Goal: Information Seeking & Learning: Learn about a topic

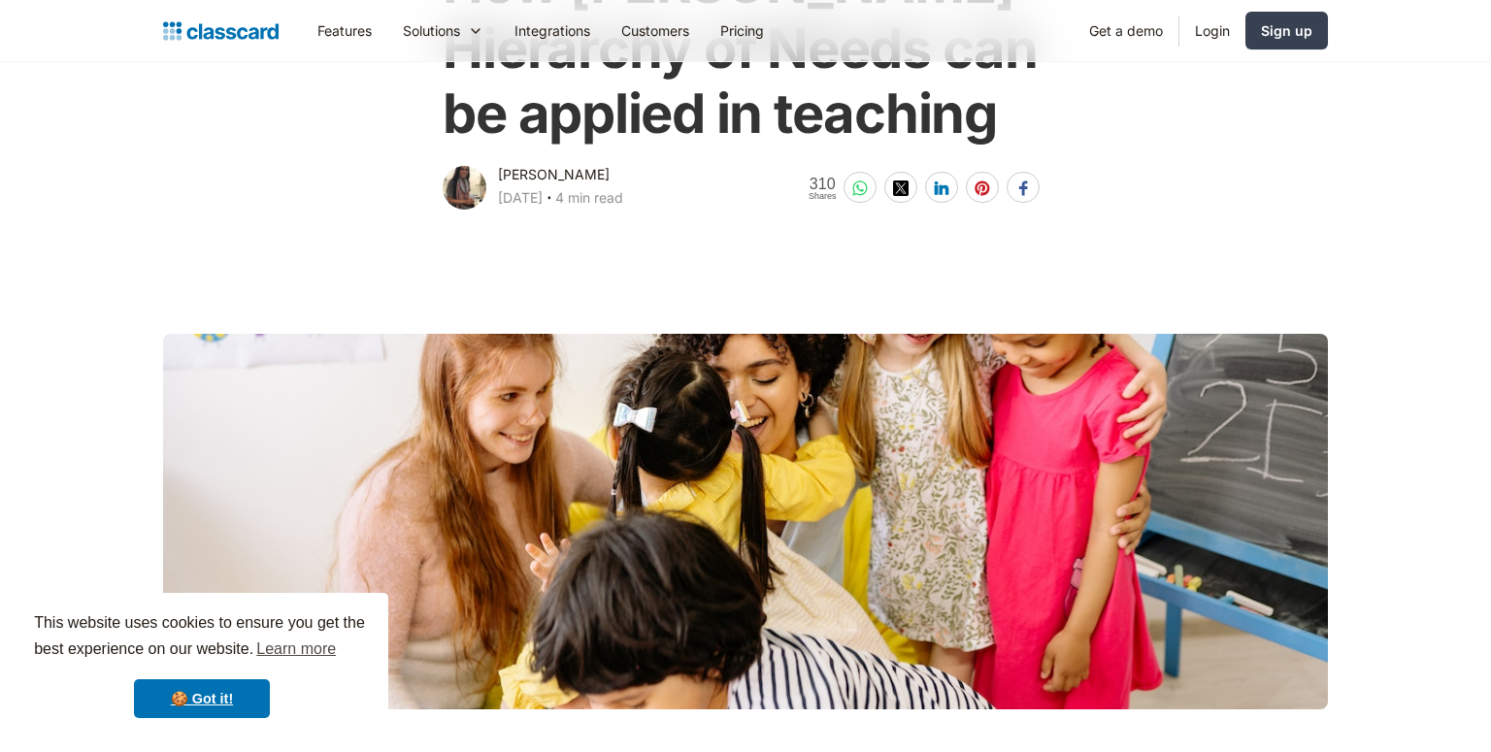
scroll to position [254, 0]
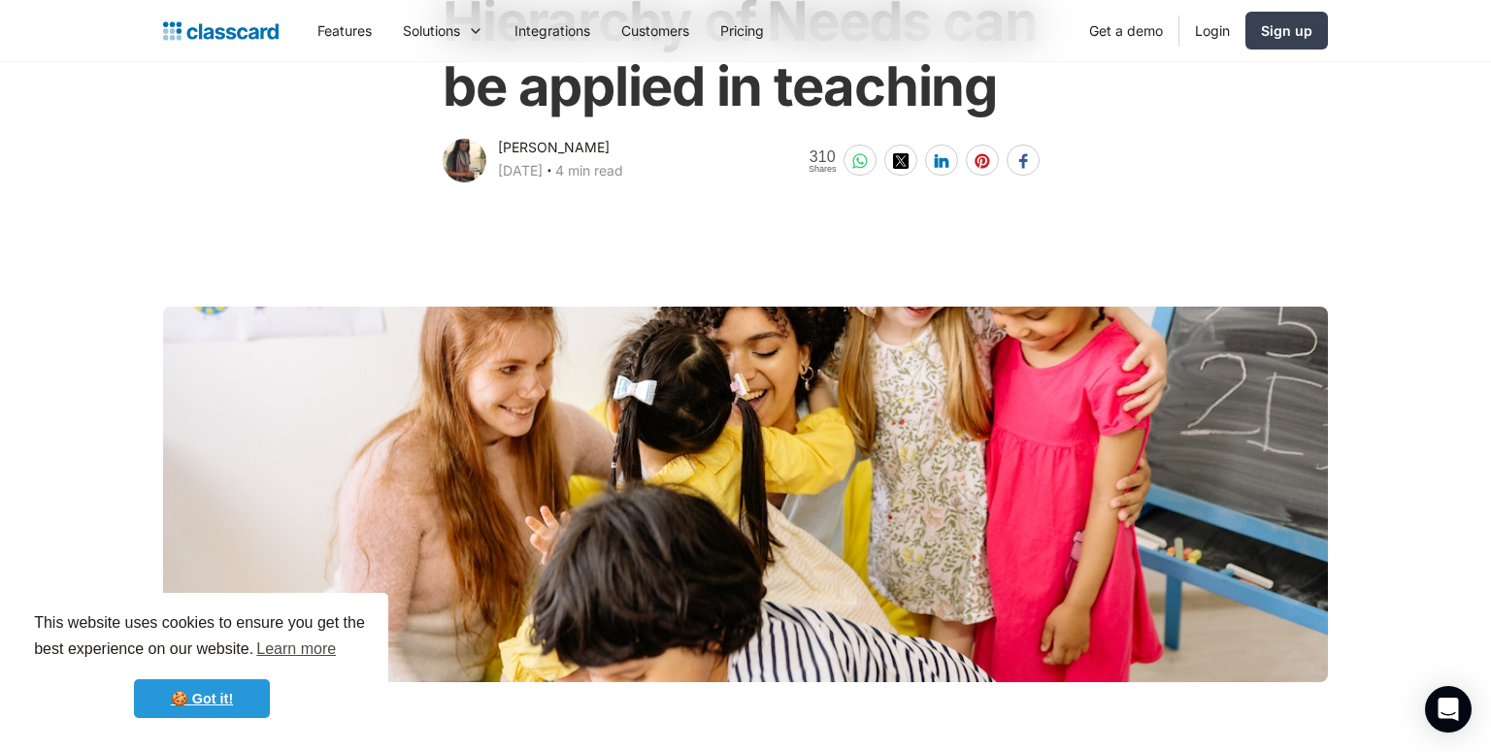
click at [233, 700] on link "🍪 Got it!" at bounding box center [202, 698] width 136 height 39
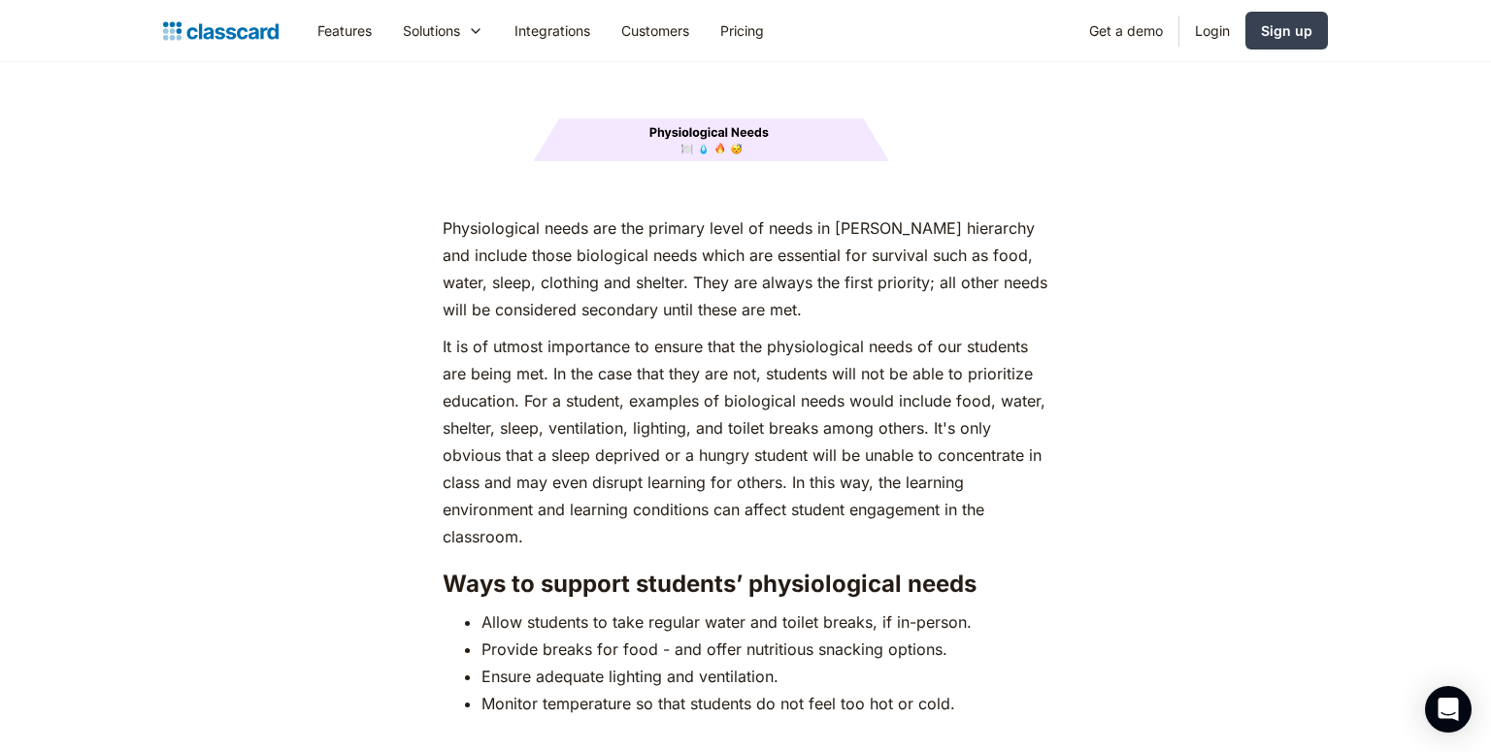
scroll to position [2643, 0]
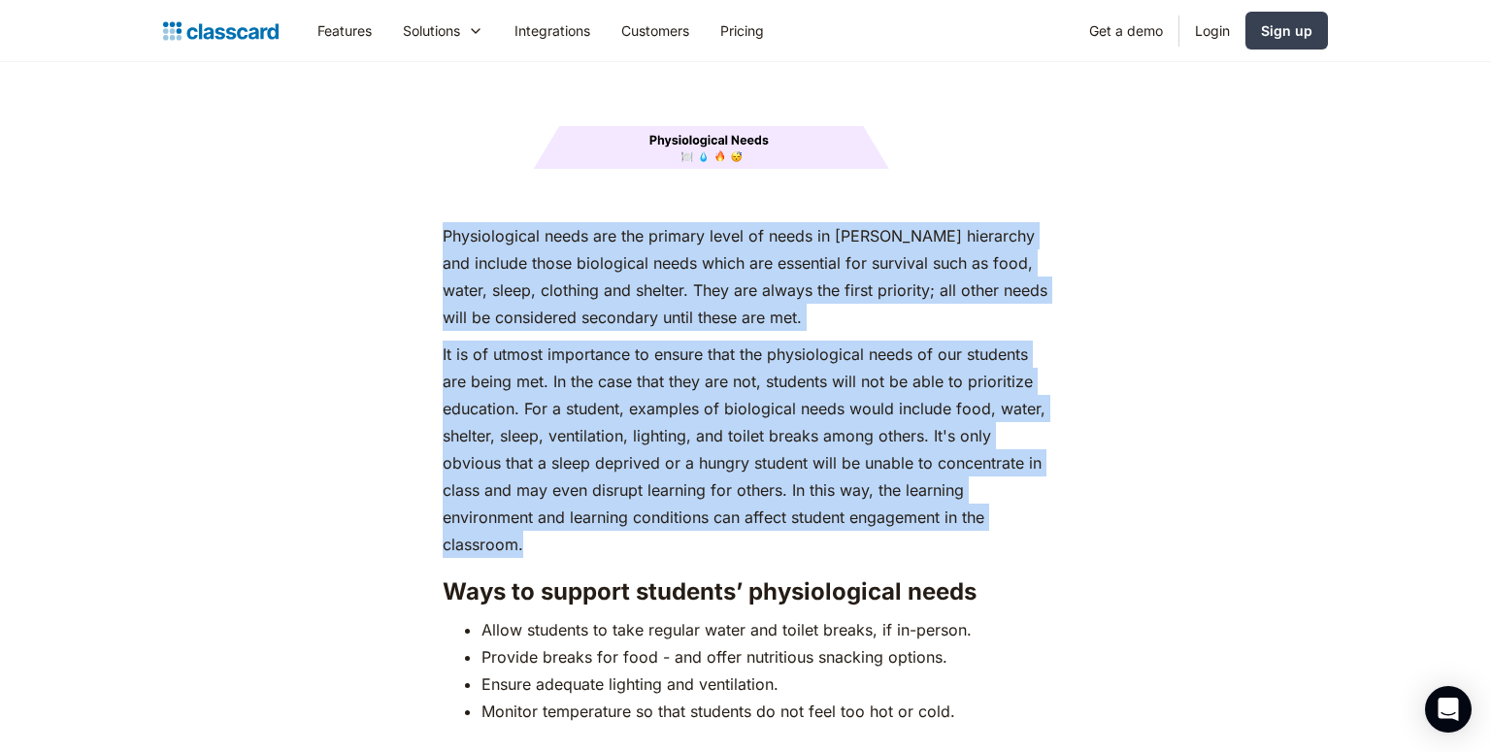
drag, startPoint x: 432, startPoint y: 198, endPoint x: 542, endPoint y: 509, distance: 330.6
copy div "Physiological needs are the primary level of needs in [PERSON_NAME] hierarchy a…"
click at [542, 509] on p "It is of utmost importance to ensure that the physiological needs of our studen…" at bounding box center [745, 449] width 605 height 217
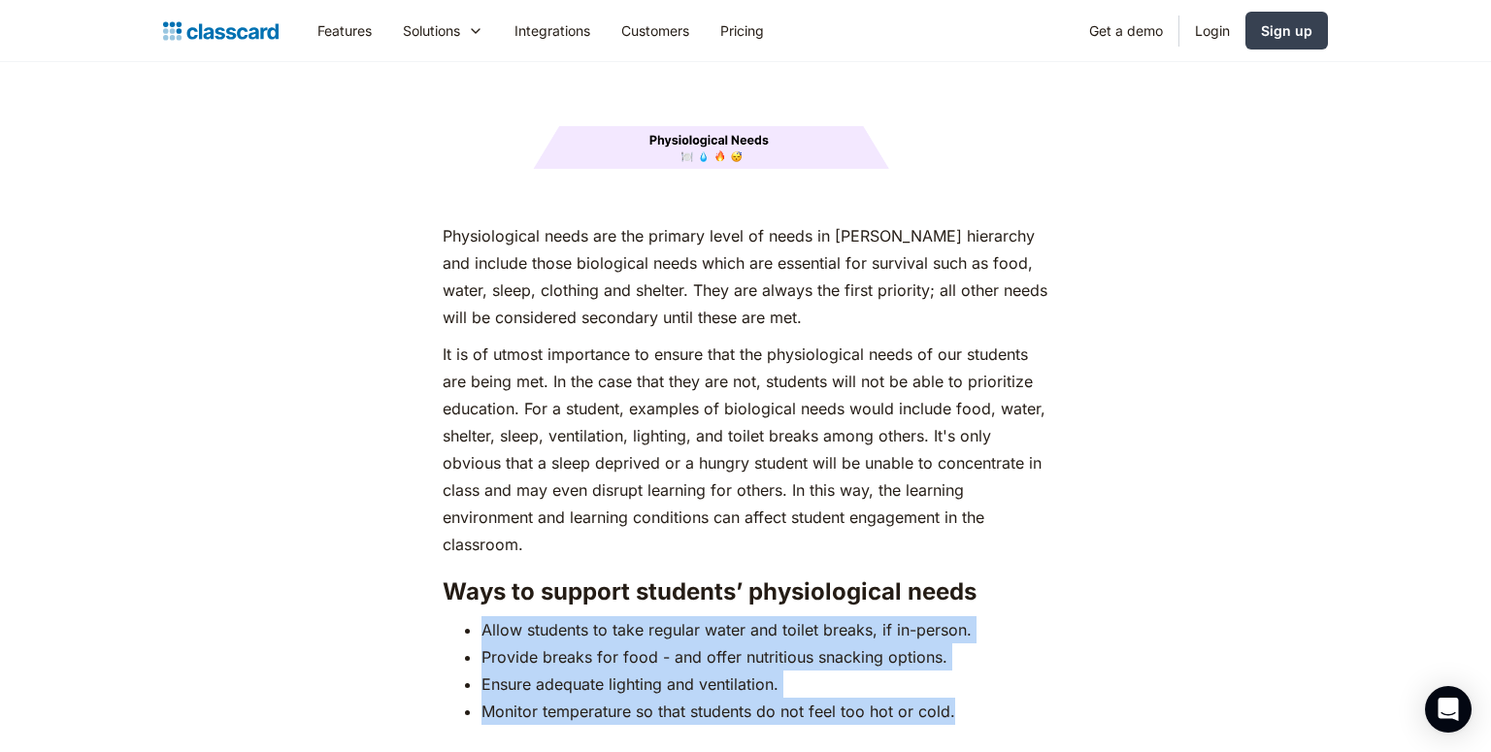
drag, startPoint x: 462, startPoint y: 574, endPoint x: 1052, endPoint y: 682, distance: 599.8
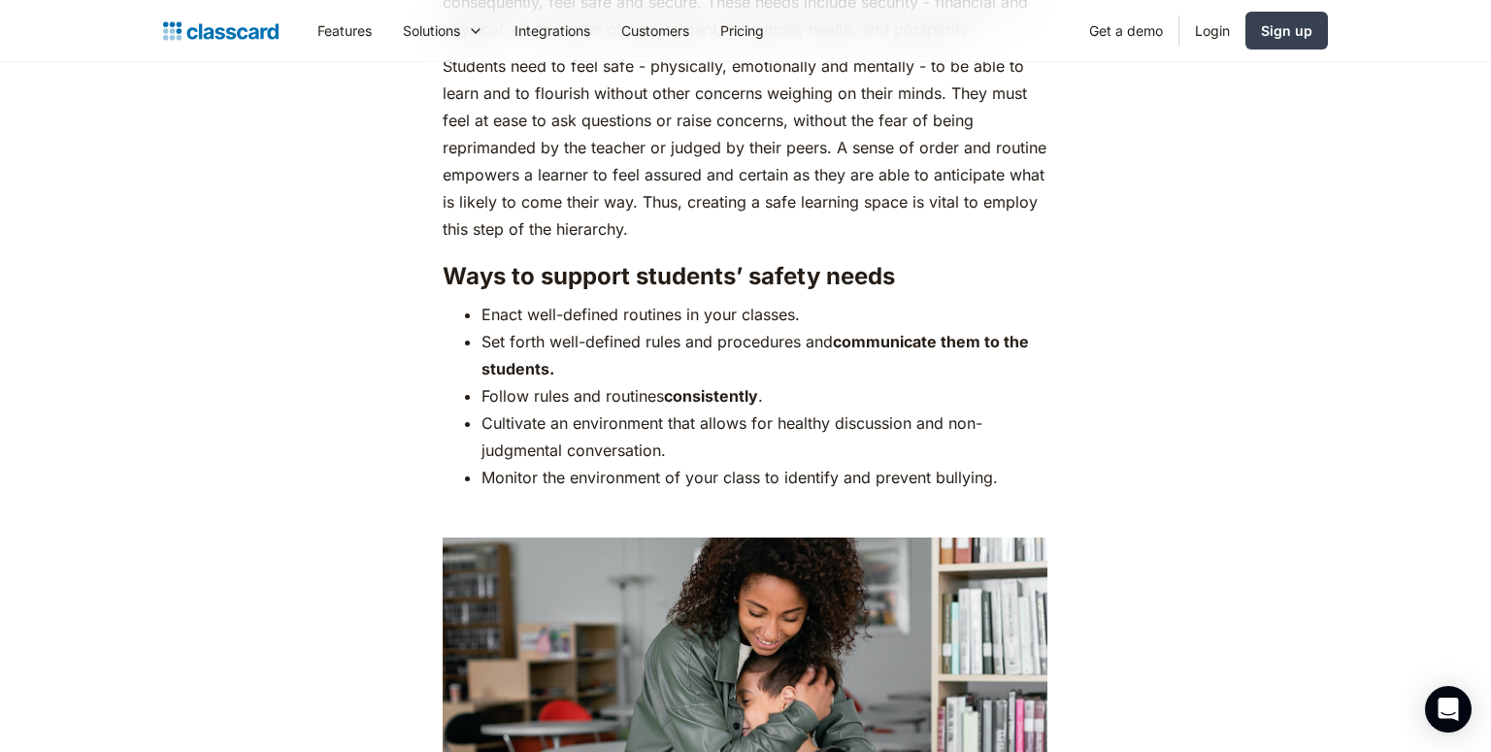
scroll to position [3905, 0]
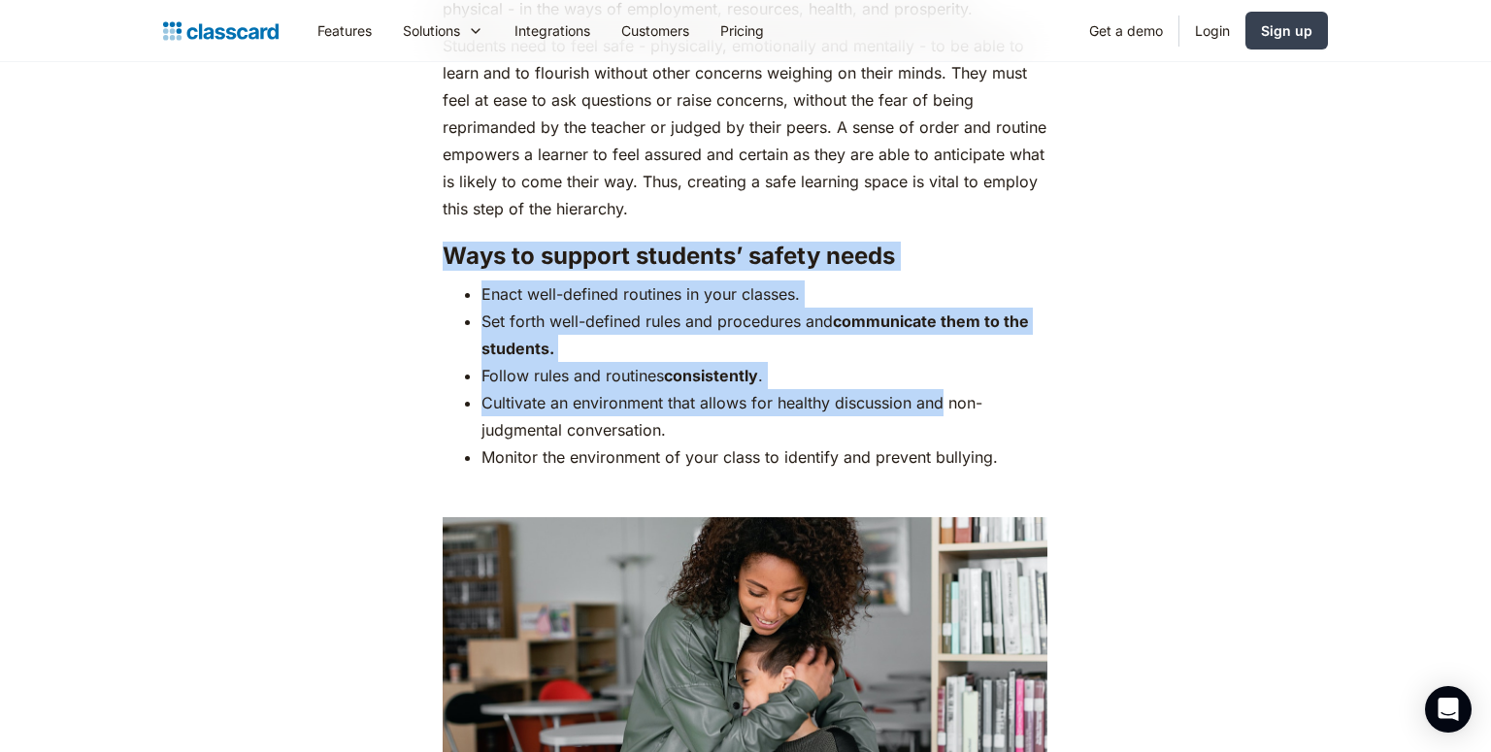
drag, startPoint x: 445, startPoint y: 218, endPoint x: 941, endPoint y: 358, distance: 515.2
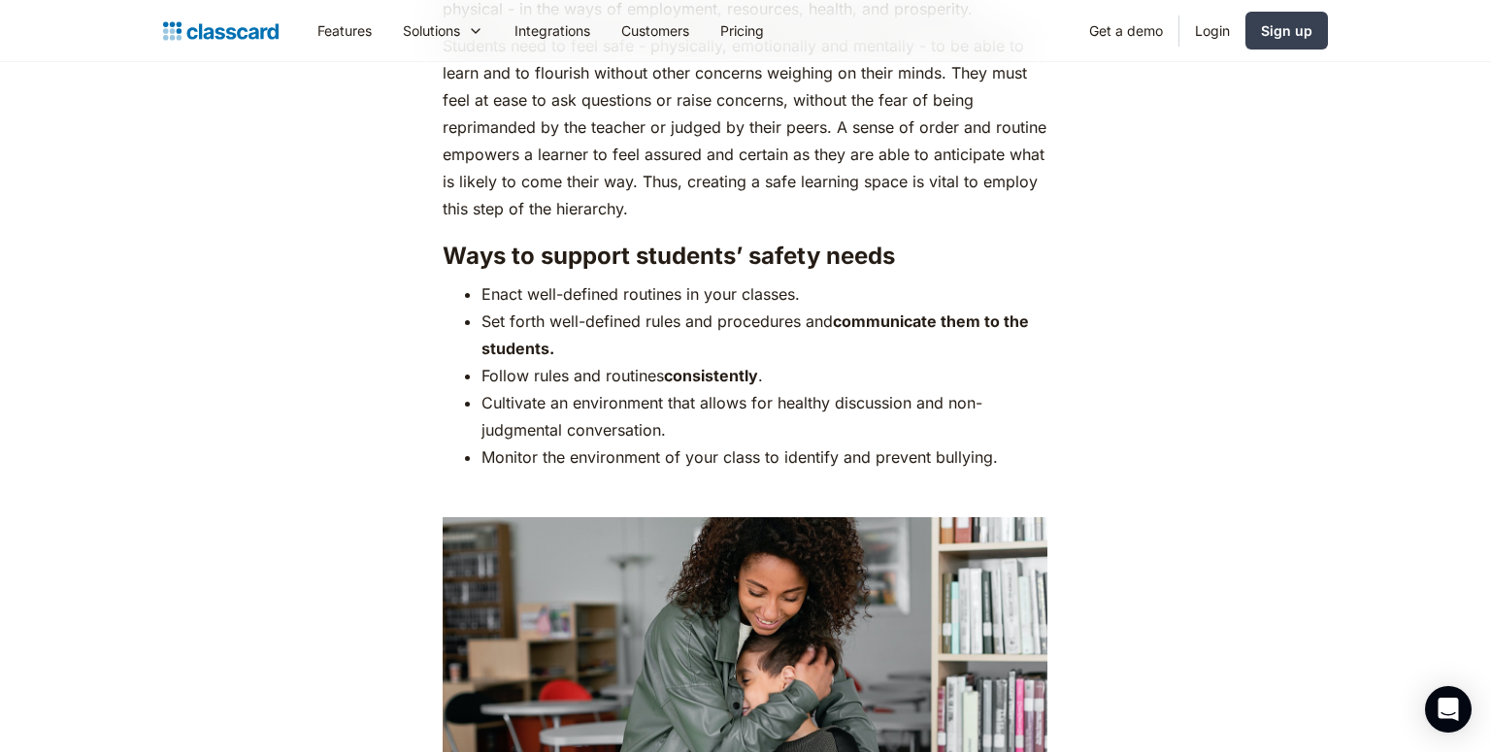
click at [961, 389] on li "Cultivate an environment that allows for healthy discussion and non-judgmental …" at bounding box center [764, 416] width 566 height 54
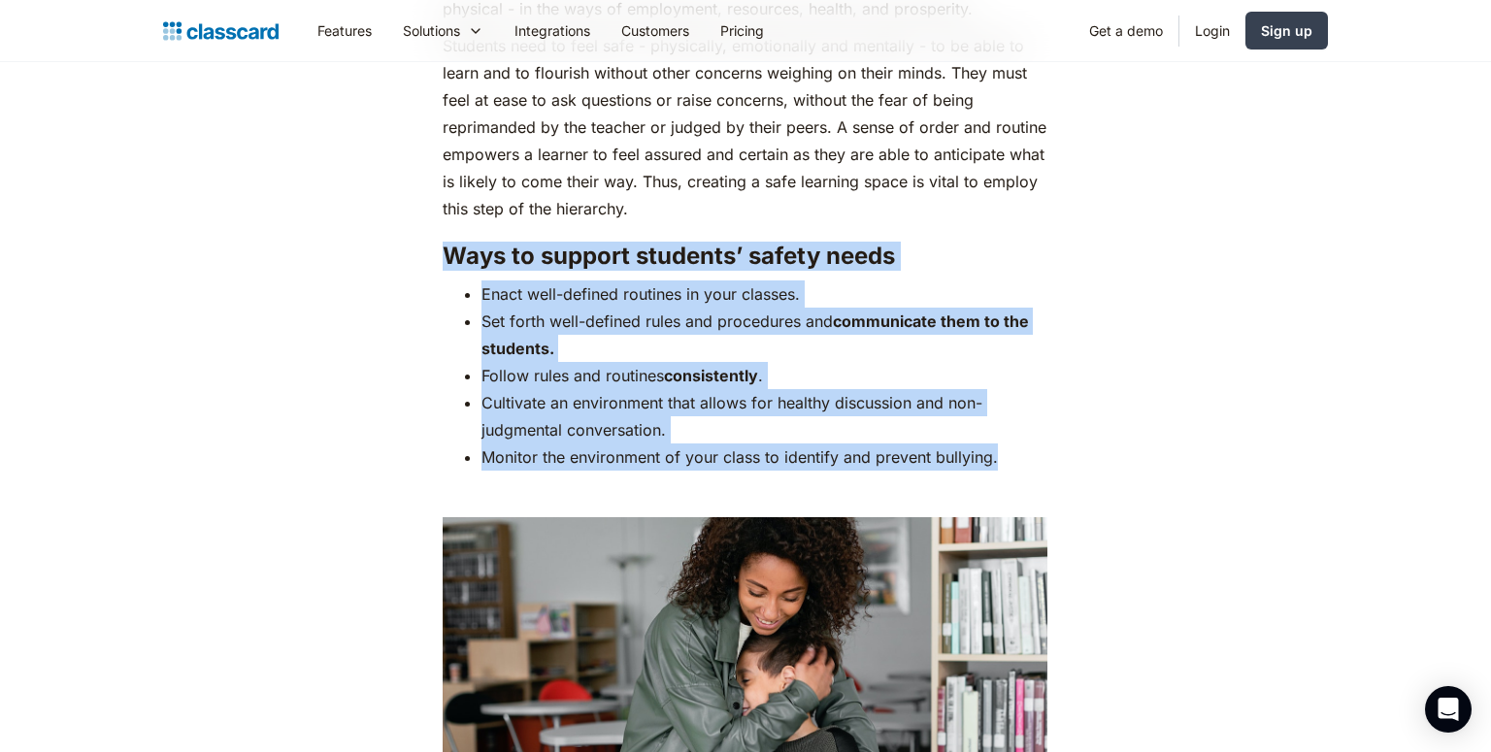
drag, startPoint x: 446, startPoint y: 220, endPoint x: 998, endPoint y: 421, distance: 586.6
copy div "Ways to support students’ safety needs Enact well-defined routines in your clas…"
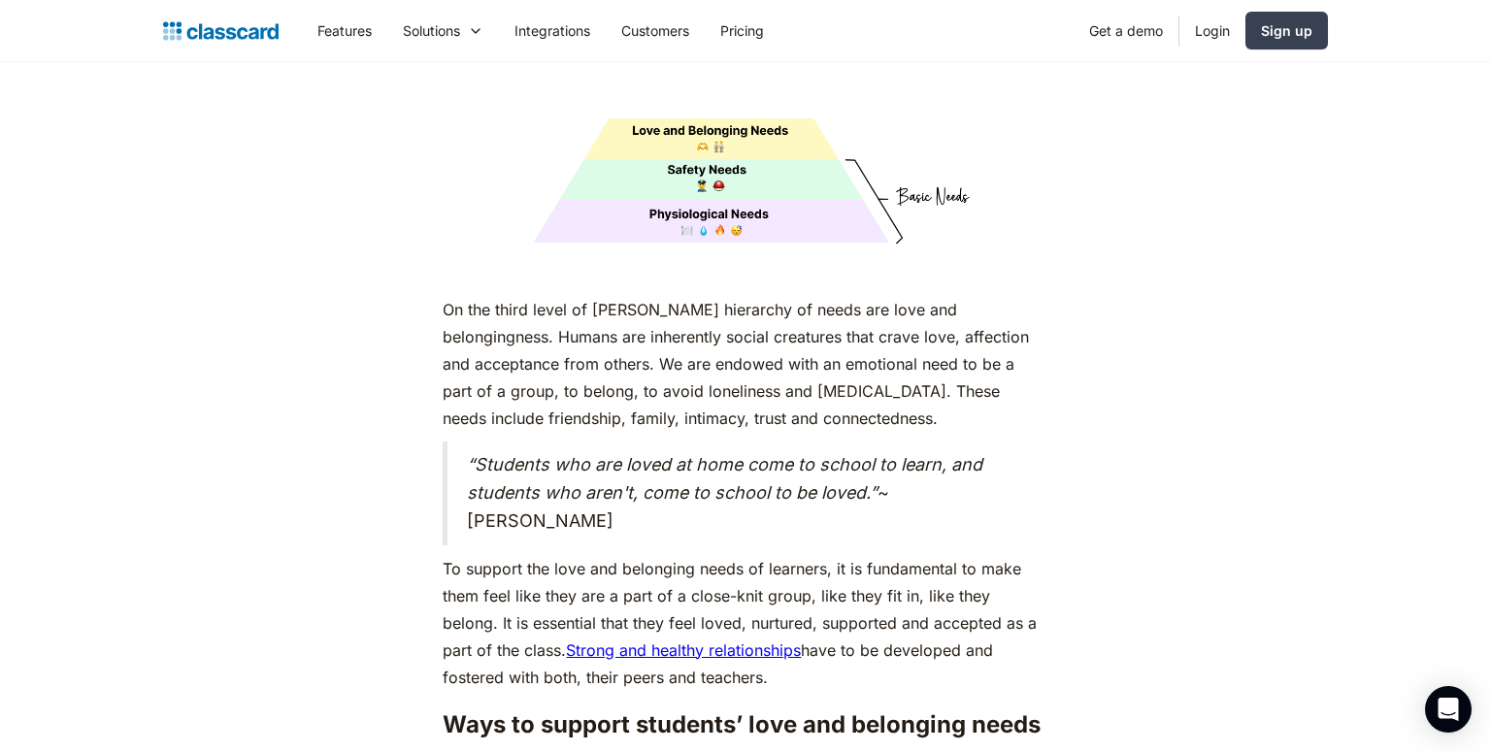
scroll to position [5081, 0]
drag, startPoint x: 467, startPoint y: 431, endPoint x: 556, endPoint y: 493, distance: 108.8
click at [556, 493] on blockquote "“Students who are loved at home come to school to learn, and students who aren'…" at bounding box center [745, 492] width 605 height 103
copy blockquote "“Students who are loved at home come to school to learn, and students who aren'…"
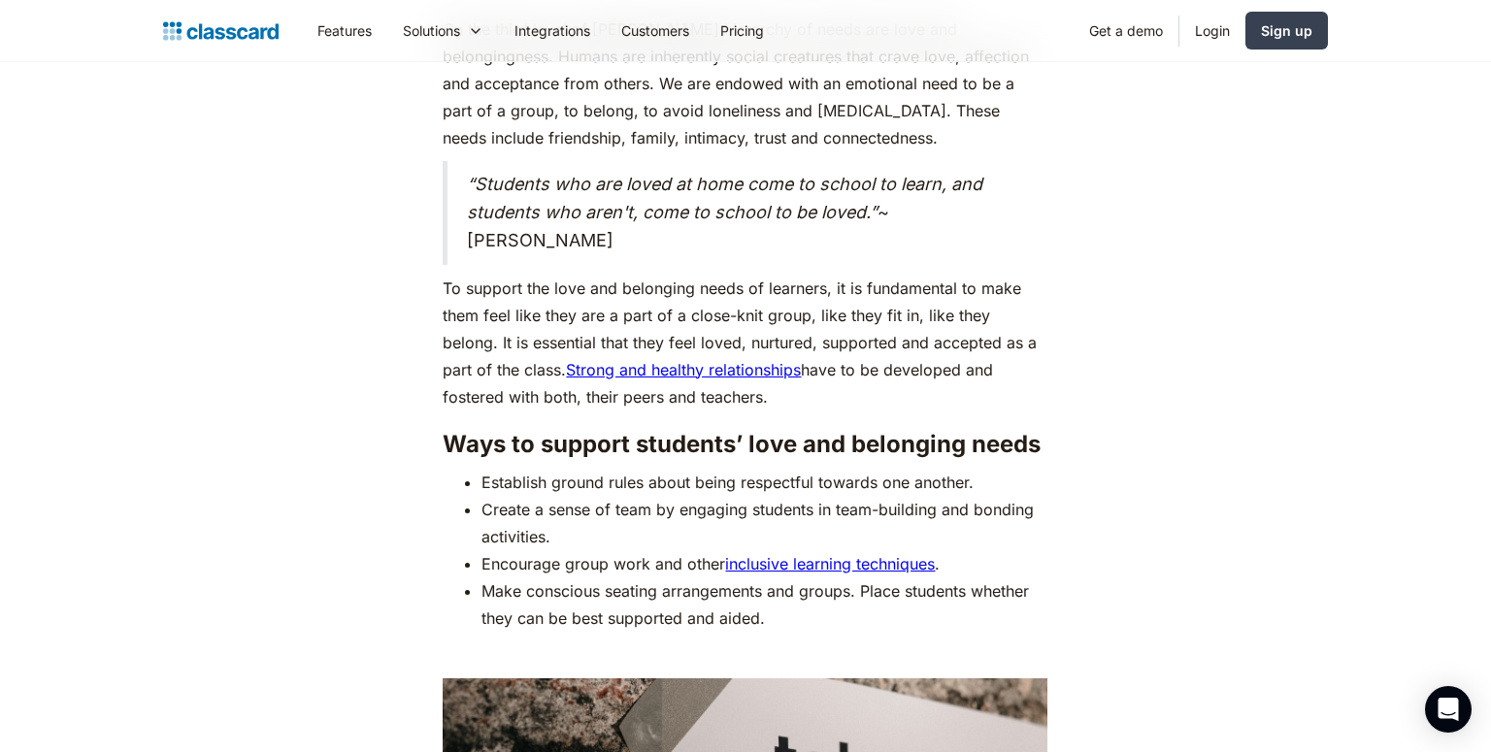
scroll to position [5406, 0]
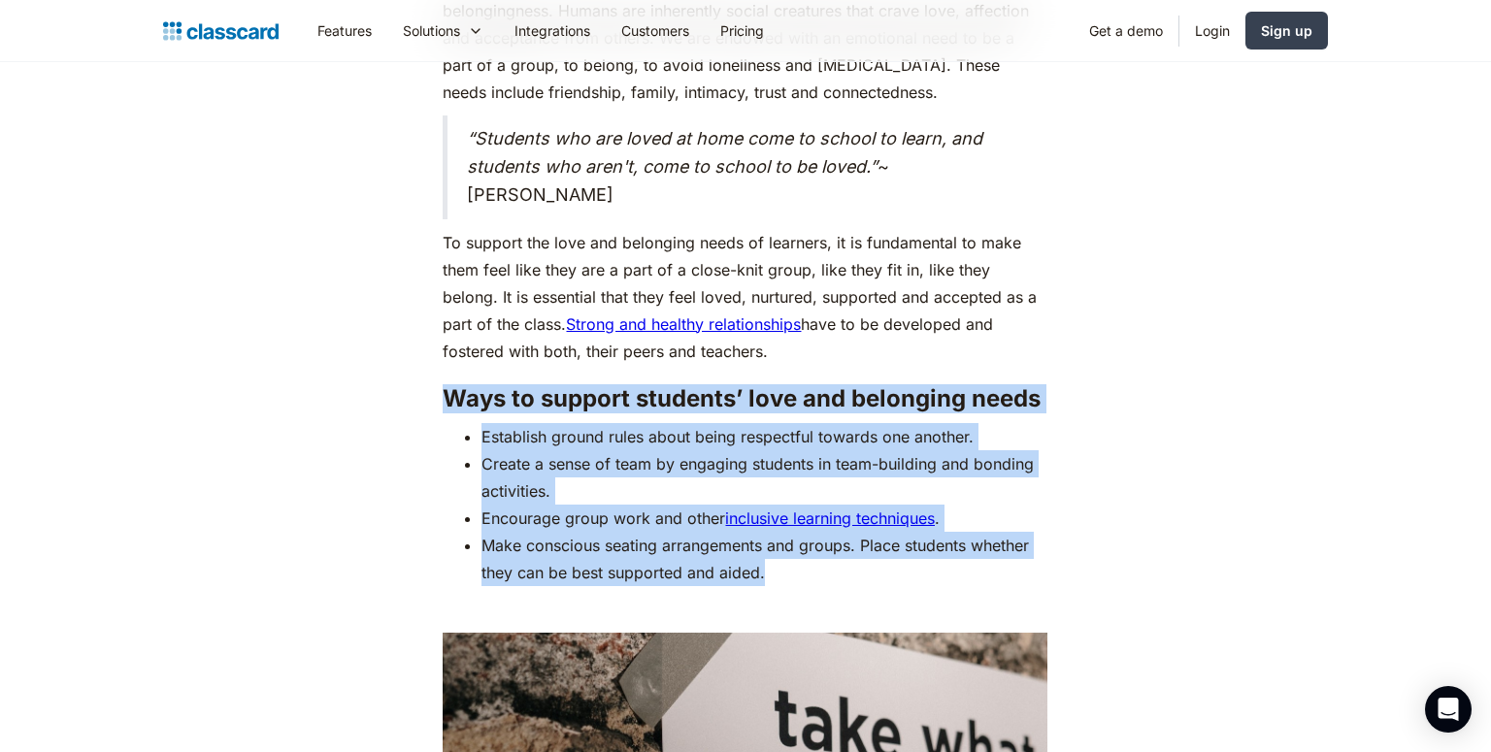
drag, startPoint x: 445, startPoint y: 359, endPoint x: 797, endPoint y: 545, distance: 397.6
copy div "Ways to support students’ love and belonging needs Establish ground rules about…"
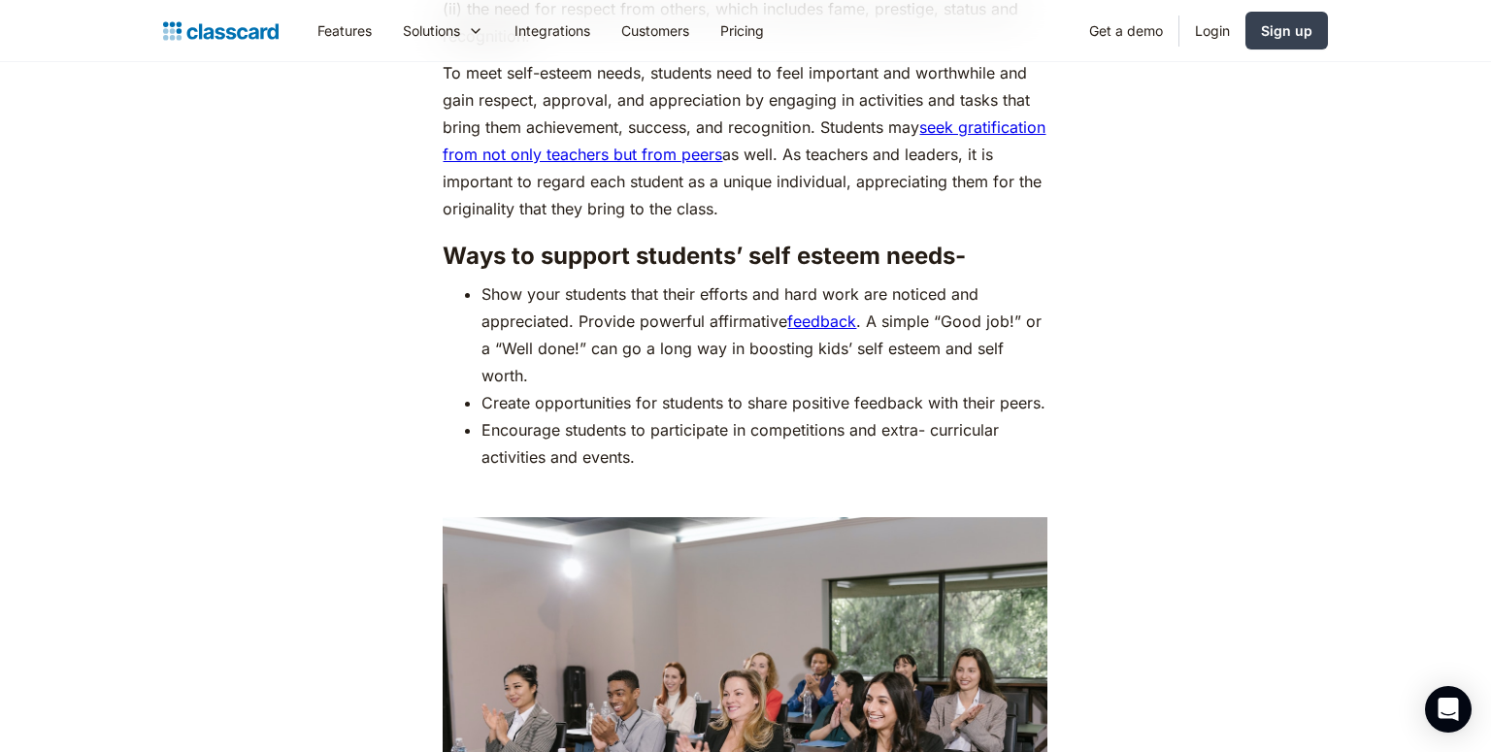
scroll to position [7130, 0]
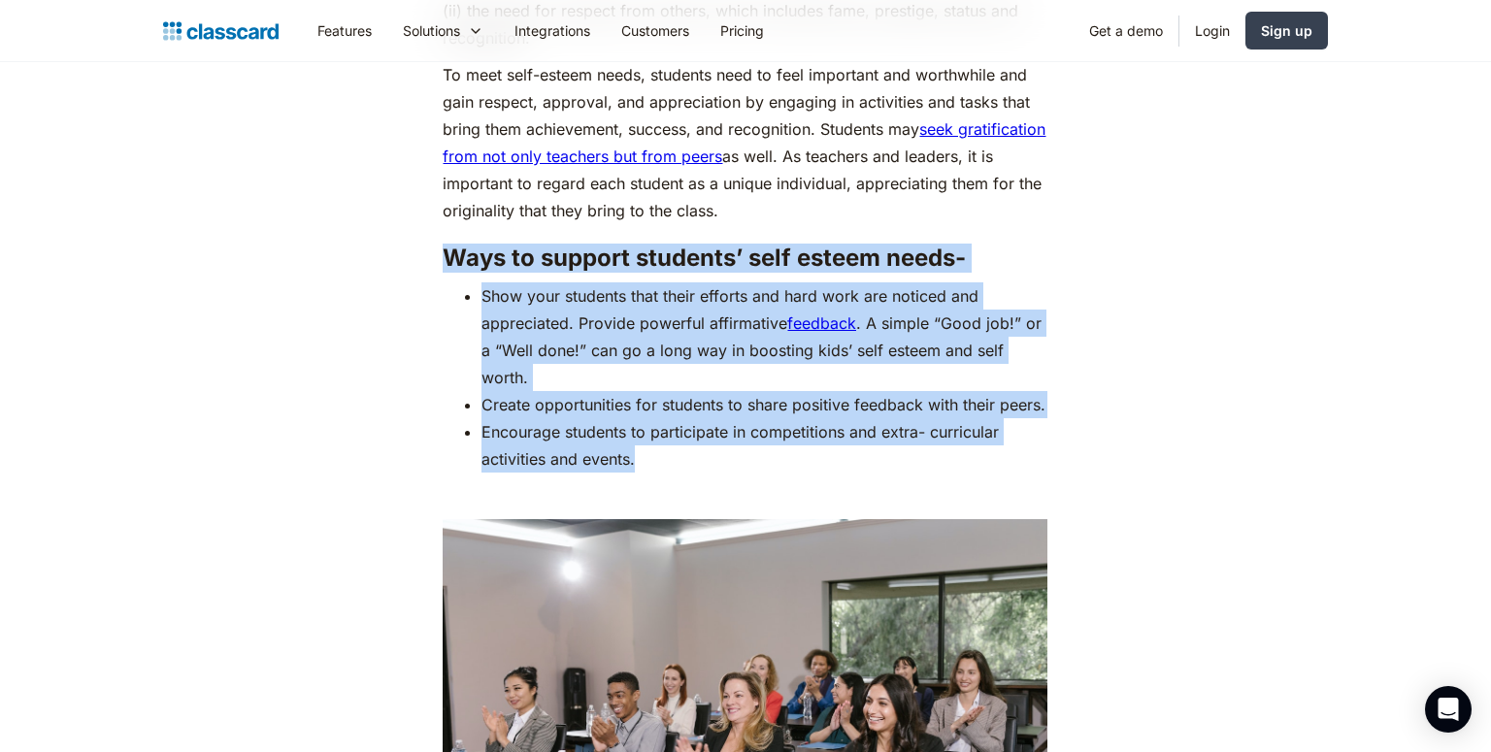
drag, startPoint x: 446, startPoint y: 217, endPoint x: 663, endPoint y: 458, distance: 323.6
copy div "Ways to support students’ self esteem needs- Show your students that their effo…"
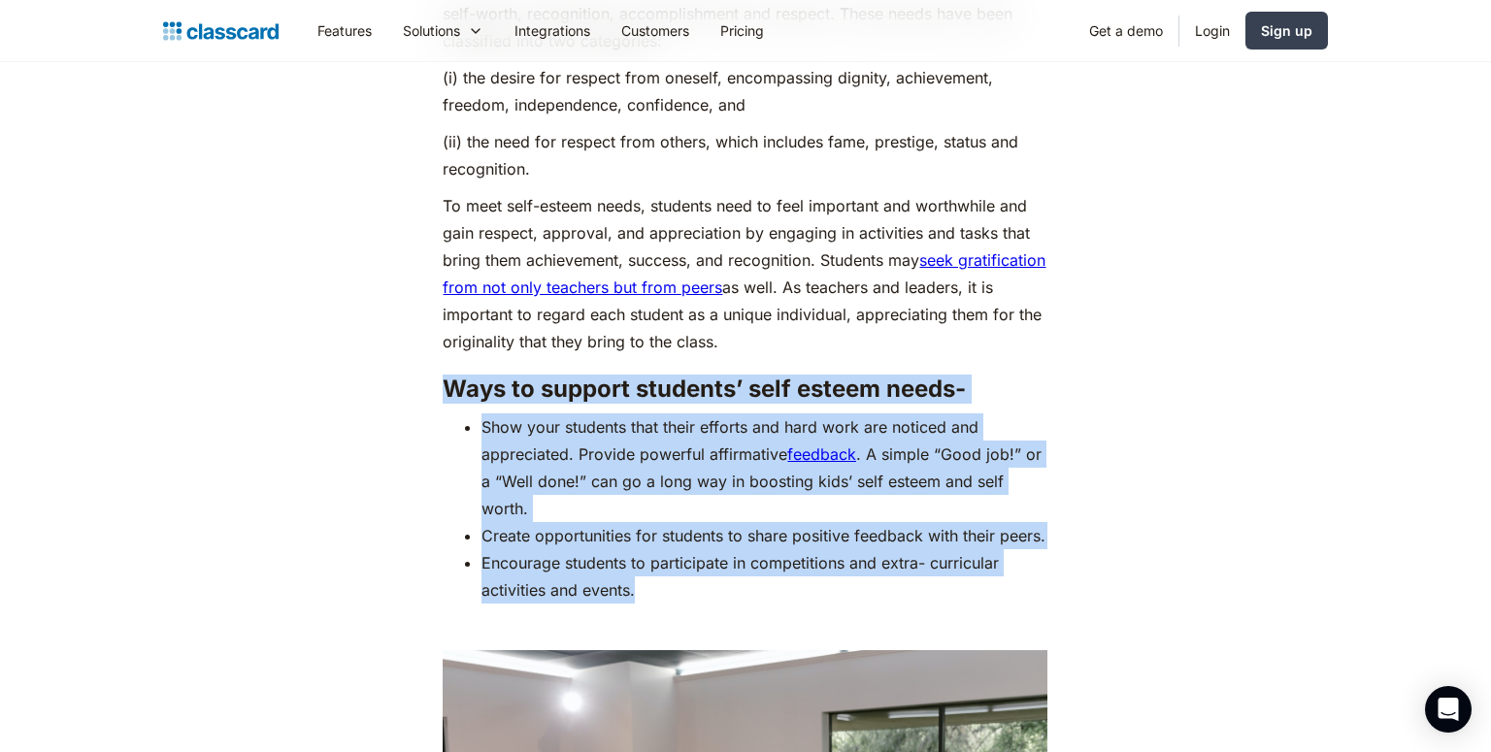
scroll to position [7013, 0]
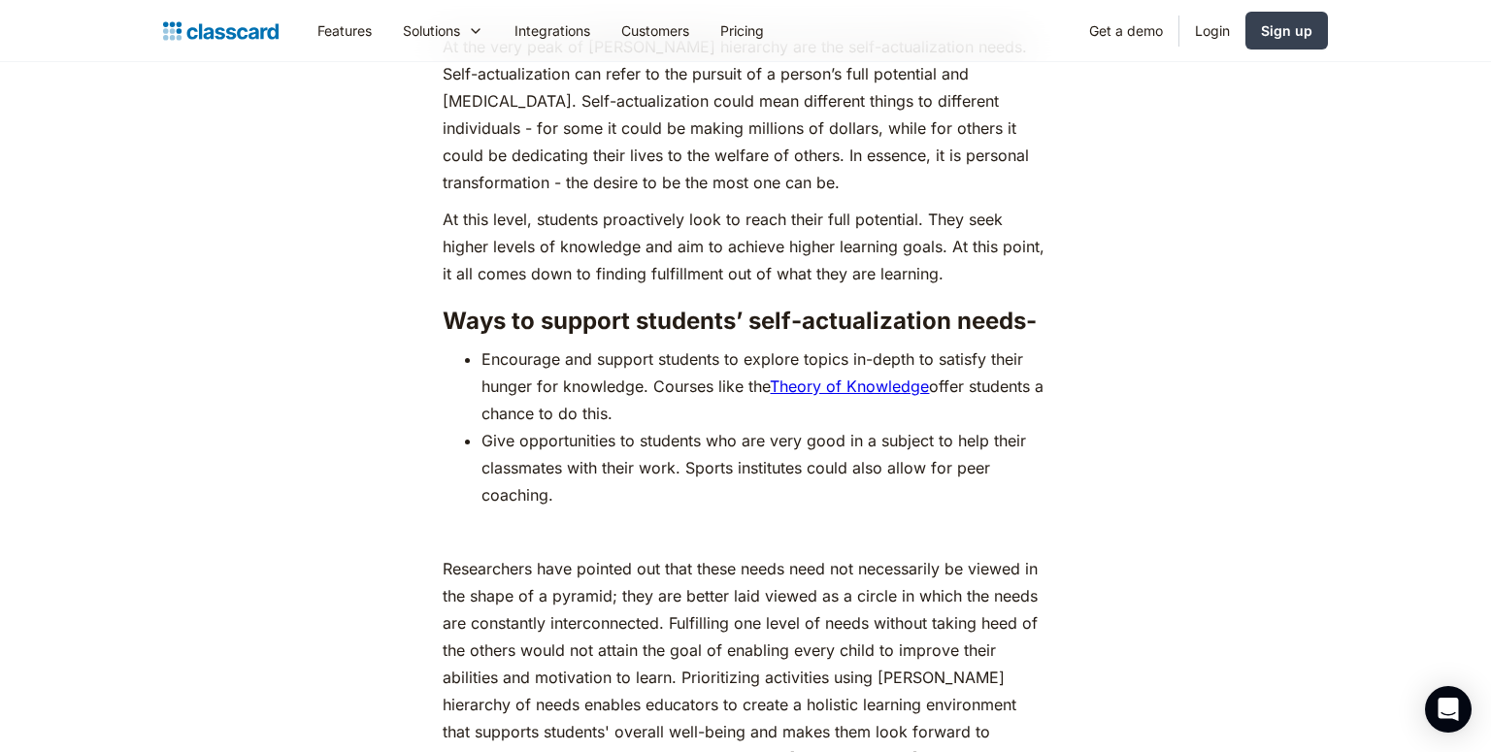
scroll to position [8572, 0]
